Goal: Information Seeking & Learning: Compare options

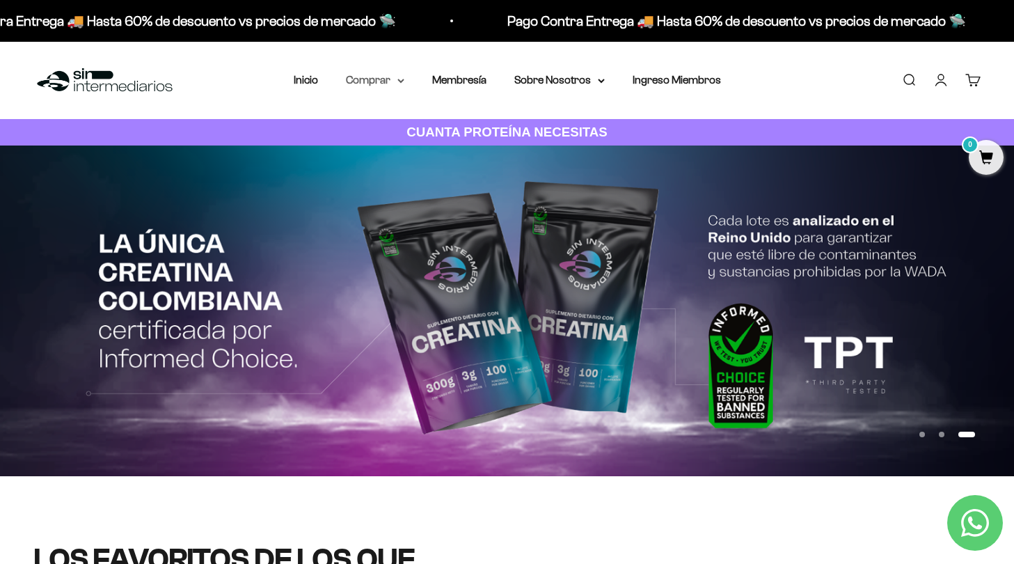
click at [400, 83] on icon at bounding box center [401, 81] width 7 height 5
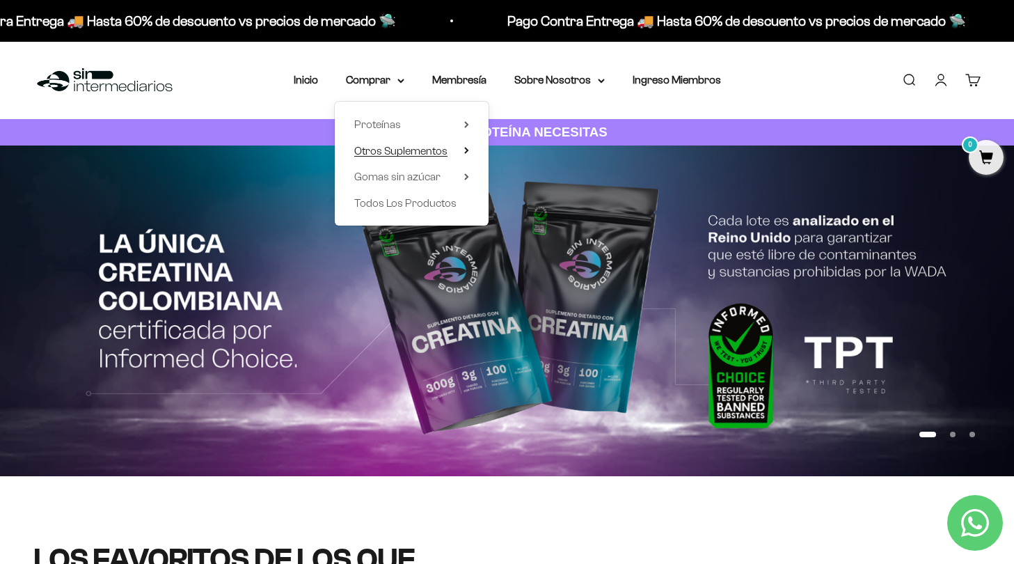
click at [411, 150] on span "Otros Suplementos" at bounding box center [400, 151] width 93 height 12
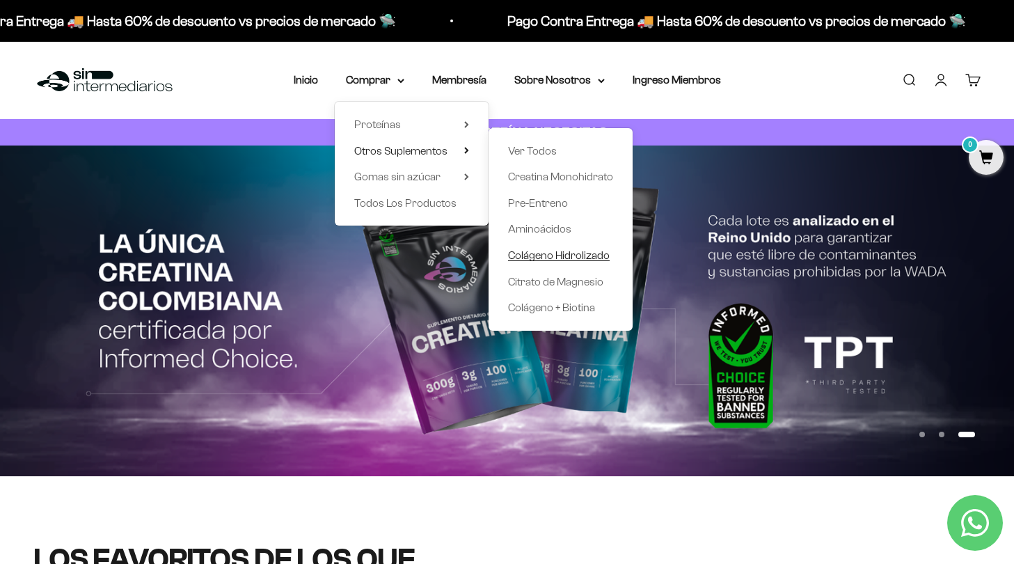
click at [555, 253] on span "Colágeno Hidrolizado" at bounding box center [559, 255] width 102 height 12
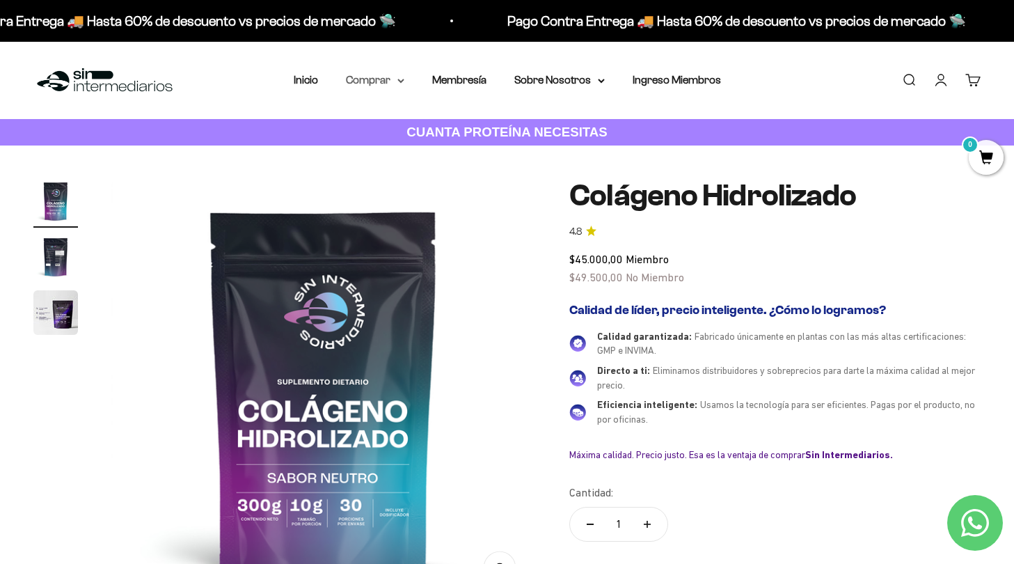
click at [400, 83] on icon at bounding box center [401, 81] width 7 height 5
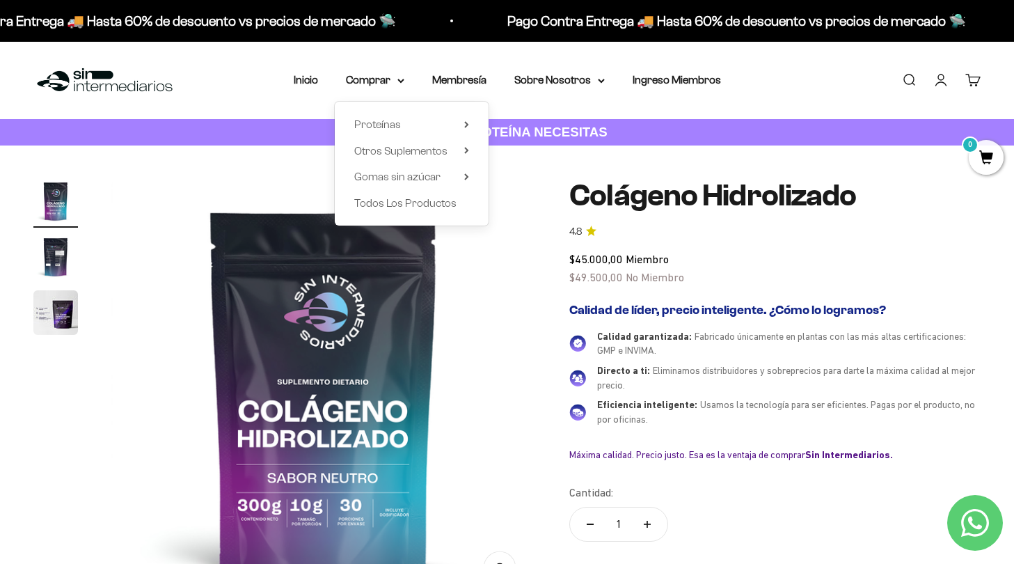
click at [469, 151] on div "Proteínas Ver Todos Whey Iso Vegan Shaker" at bounding box center [412, 164] width 154 height 124
click at [465, 151] on icon at bounding box center [466, 150] width 5 height 7
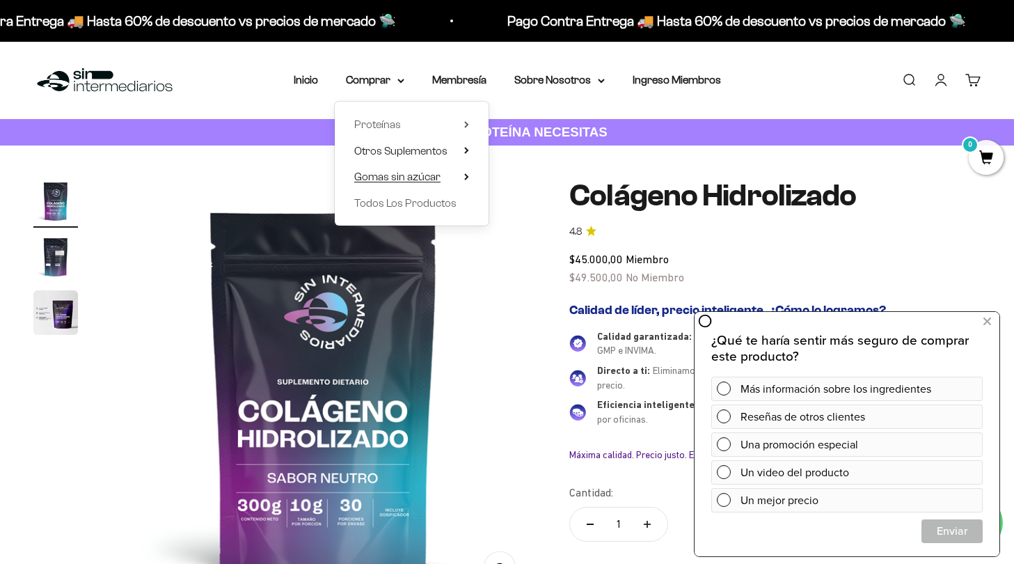
click at [433, 175] on span "Gomas sin azúcar" at bounding box center [397, 177] width 86 height 12
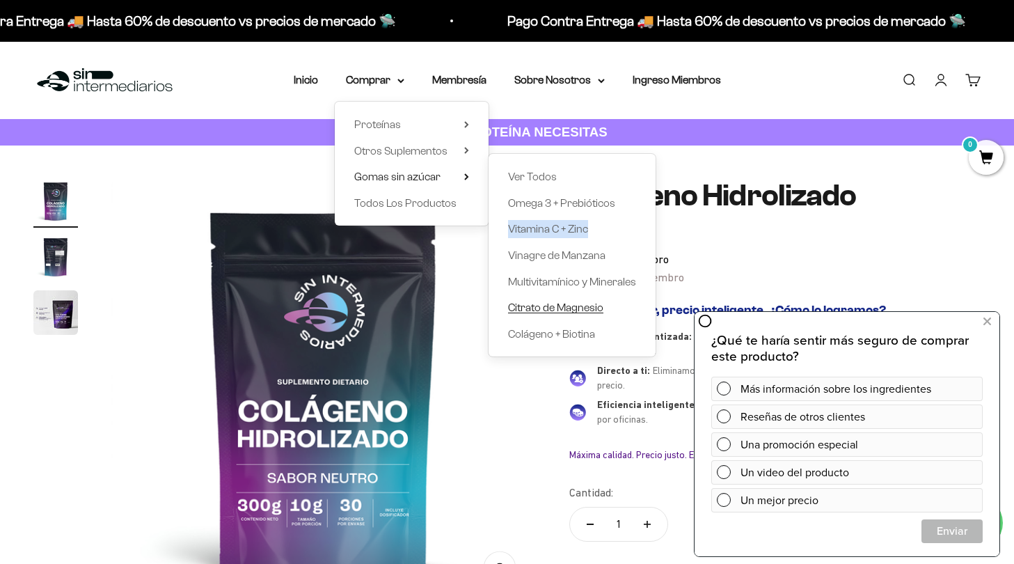
click at [576, 308] on span "Citrato de Magnesio" at bounding box center [555, 307] width 95 height 12
